Goal: Task Accomplishment & Management: Use online tool/utility

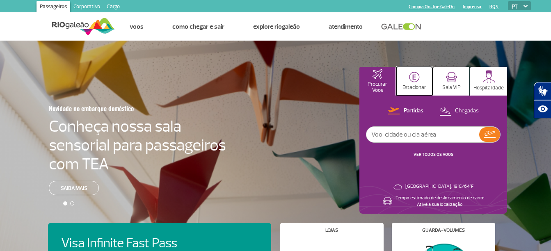
click at [415, 85] on p "Estacionar" at bounding box center [415, 88] width 24 height 6
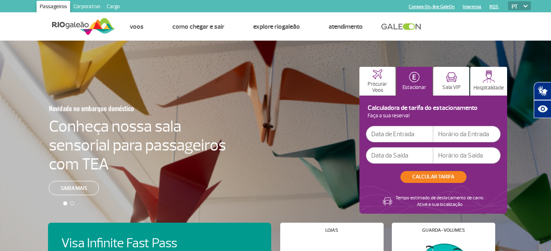
click at [404, 138] on input "text" at bounding box center [399, 134] width 67 height 16
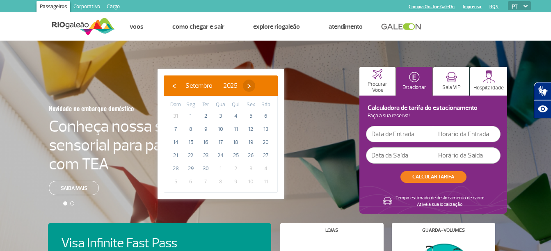
click at [255, 85] on span "›" at bounding box center [249, 86] width 12 height 12
click at [252, 129] on span "10" at bounding box center [250, 129] width 13 height 13
type input "[DATE]"
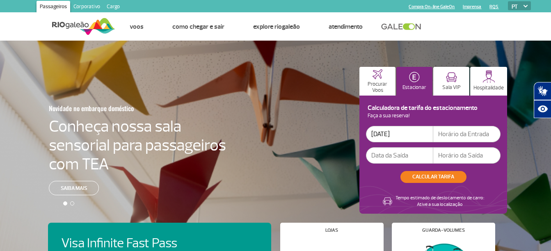
click at [443, 135] on input "text" at bounding box center [466, 134] width 67 height 16
click at [459, 159] on input "text" at bounding box center [466, 155] width 67 height 16
click at [464, 132] on input "20" at bounding box center [466, 134] width 67 height 16
type input "20:00"
click at [398, 159] on input "text" at bounding box center [399, 155] width 67 height 16
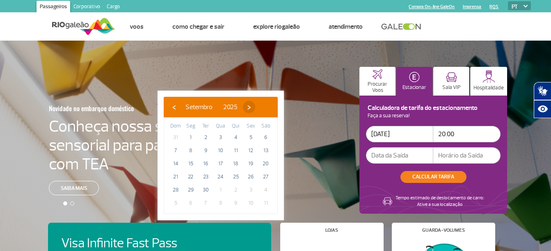
click at [255, 105] on span "›" at bounding box center [249, 107] width 12 height 12
click at [236, 166] on span "16" at bounding box center [235, 163] width 13 height 13
type input "[DATE]"
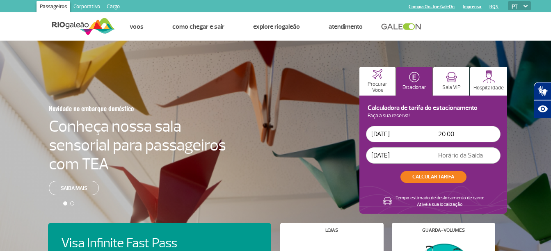
click at [388, 150] on input "[DATE]" at bounding box center [399, 155] width 67 height 16
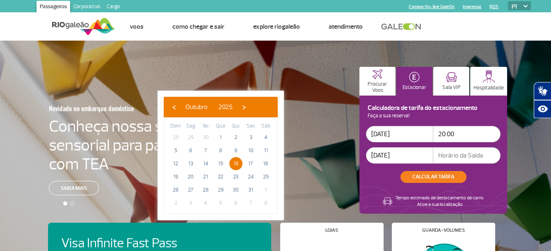
click at [467, 153] on input "text" at bounding box center [466, 155] width 67 height 16
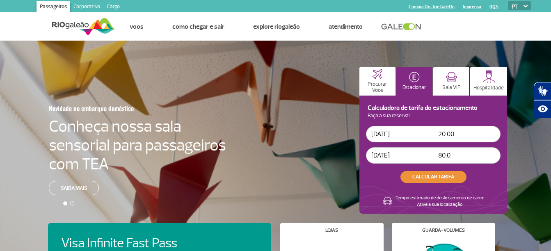
type input "80:0"
click at [440, 177] on button "CALCULAR TARIFA" at bounding box center [434, 177] width 66 height 12
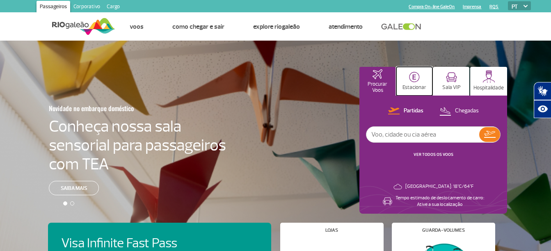
click at [419, 83] on button "Estacionar" at bounding box center [415, 81] width 36 height 29
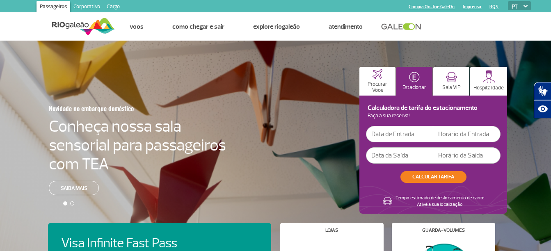
click at [404, 132] on input "text" at bounding box center [399, 134] width 67 height 16
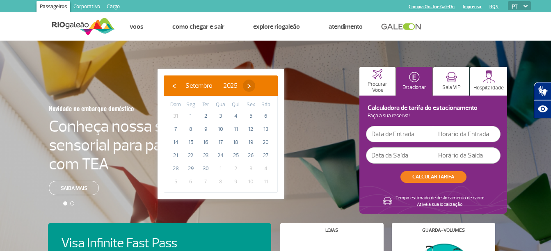
click at [255, 86] on span "›" at bounding box center [249, 86] width 12 height 12
click at [250, 129] on span "10" at bounding box center [250, 129] width 13 height 13
type input "[DATE]"
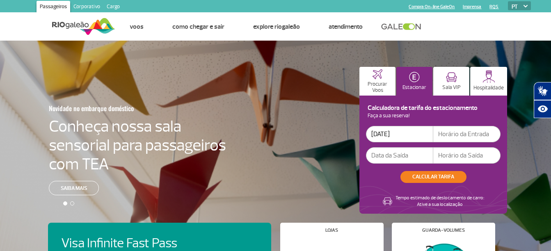
click at [459, 135] on input "text" at bounding box center [466, 134] width 67 height 16
type input "20:00"
type input "[DATE]"
drag, startPoint x: 456, startPoint y: 154, endPoint x: 419, endPoint y: 155, distance: 36.9
click at [419, 155] on div "[DATE] 80:0" at bounding box center [433, 155] width 135 height 16
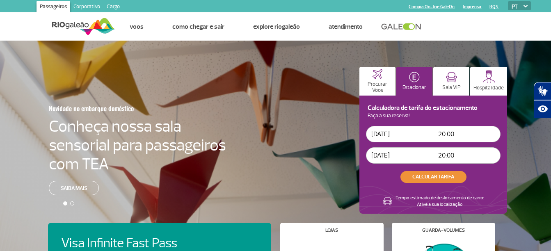
type input "20:00"
click at [420, 177] on button "CALCULAR TARIFA" at bounding box center [434, 177] width 66 height 12
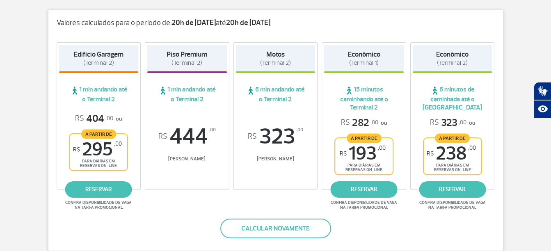
scroll to position [123, 0]
